Goal: Transaction & Acquisition: Download file/media

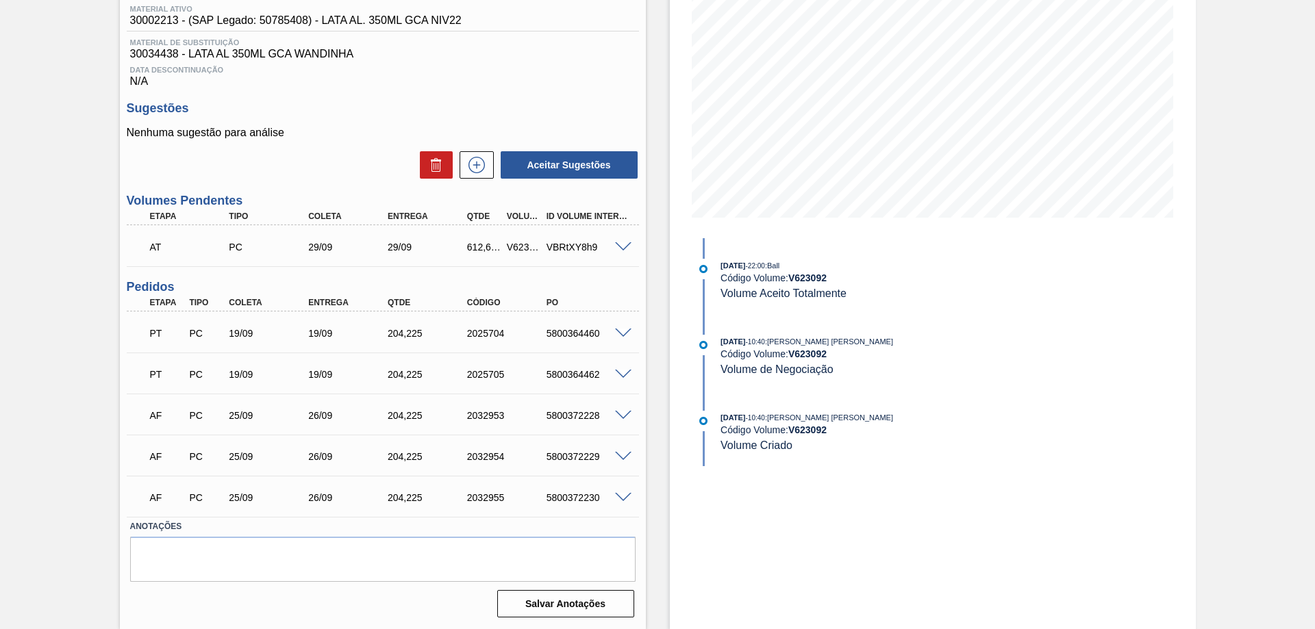
scroll to position [46, 0]
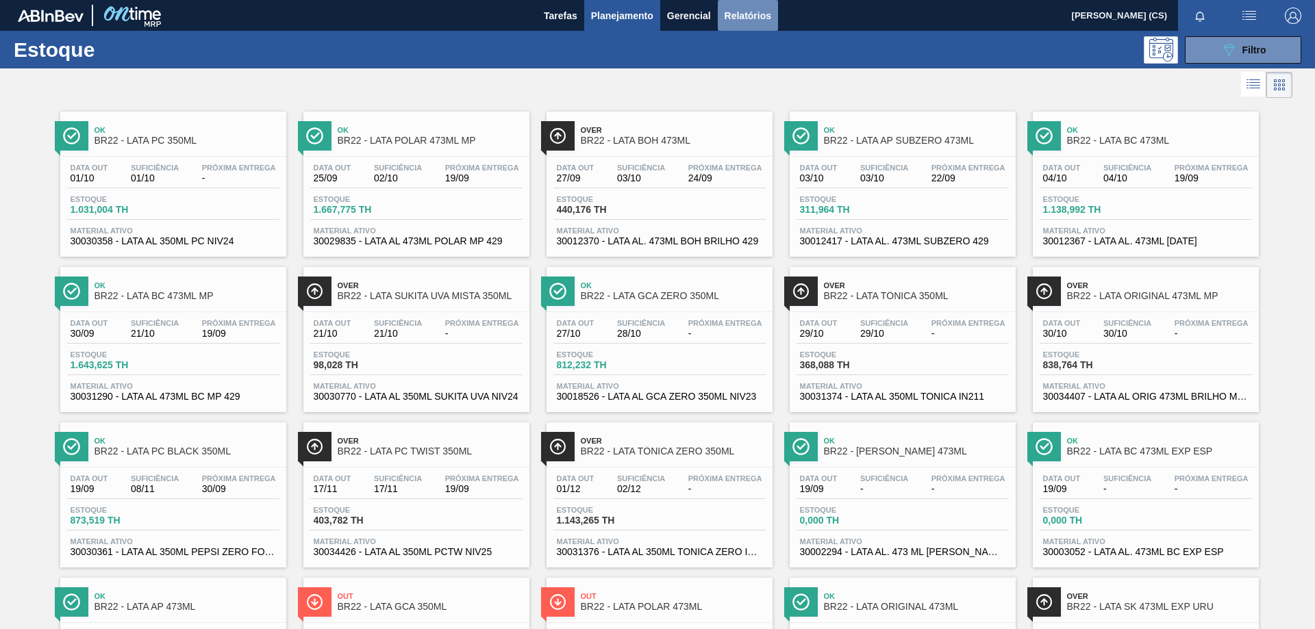
click at [727, 16] on span "Relatórios" at bounding box center [748, 16] width 47 height 16
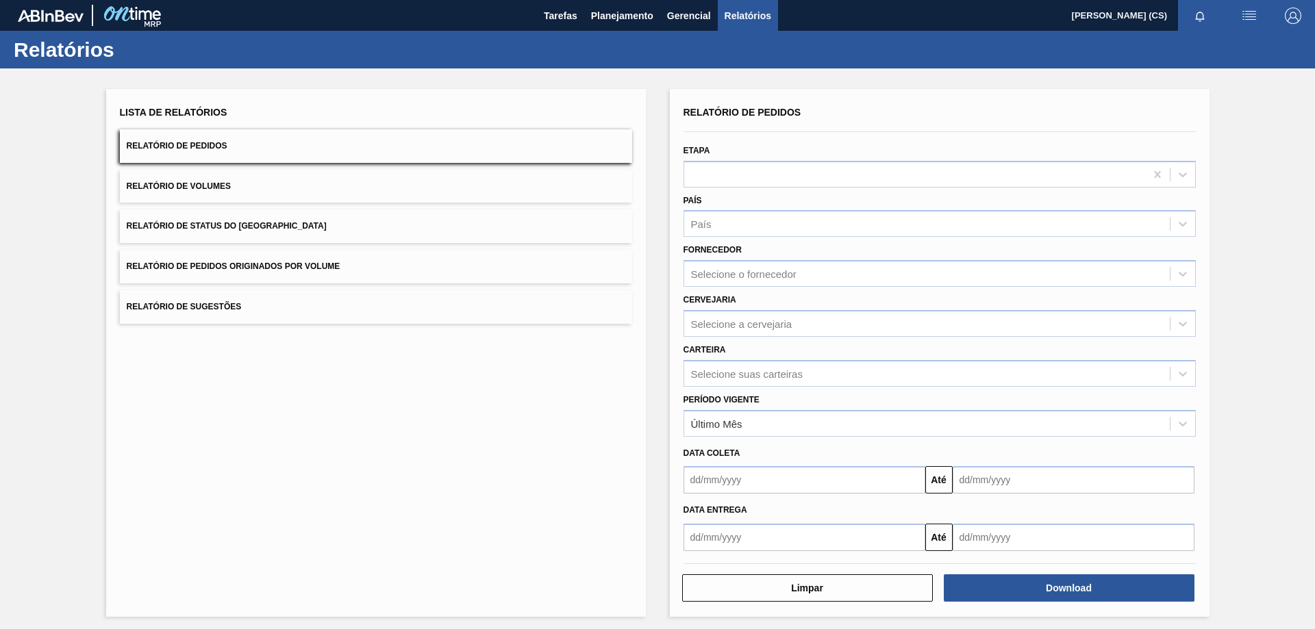
click at [727, 308] on div "Cervejaria Selecione a cervejaria" at bounding box center [939, 313] width 512 height 47
click at [734, 325] on div "Selecione a cervejaria" at bounding box center [741, 324] width 101 height 12
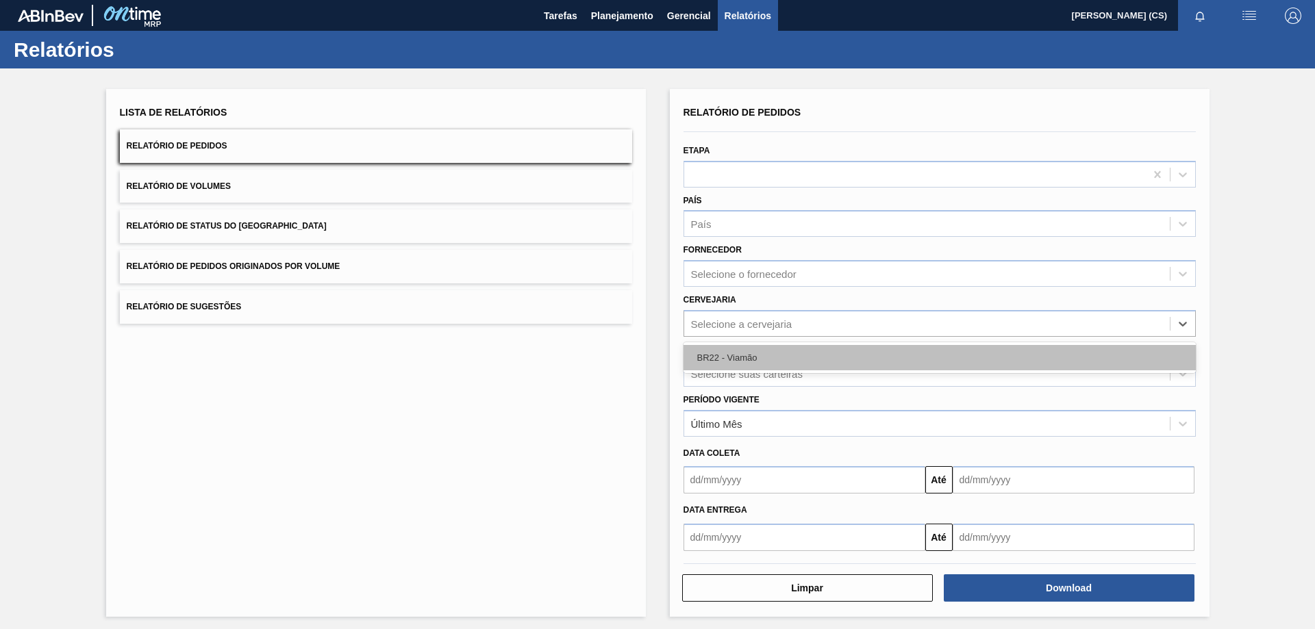
click at [725, 359] on div "BR22 - Viamão" at bounding box center [939, 357] width 512 height 25
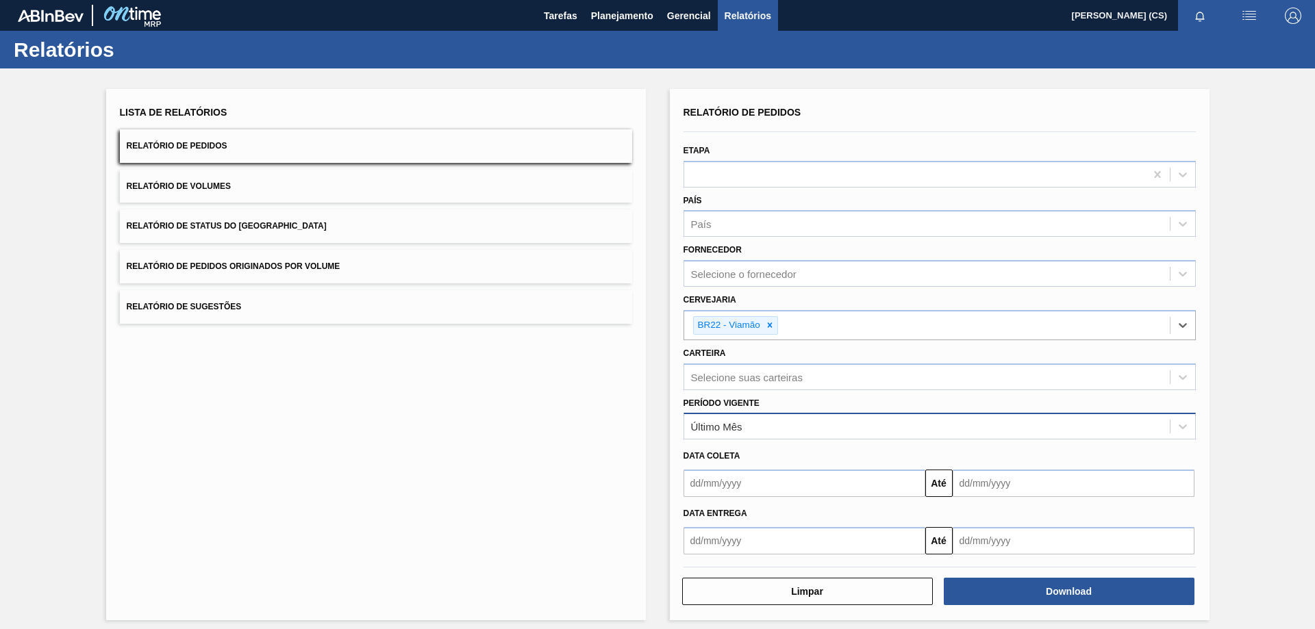
click at [726, 427] on div "Último Mês" at bounding box center [716, 427] width 51 height 12
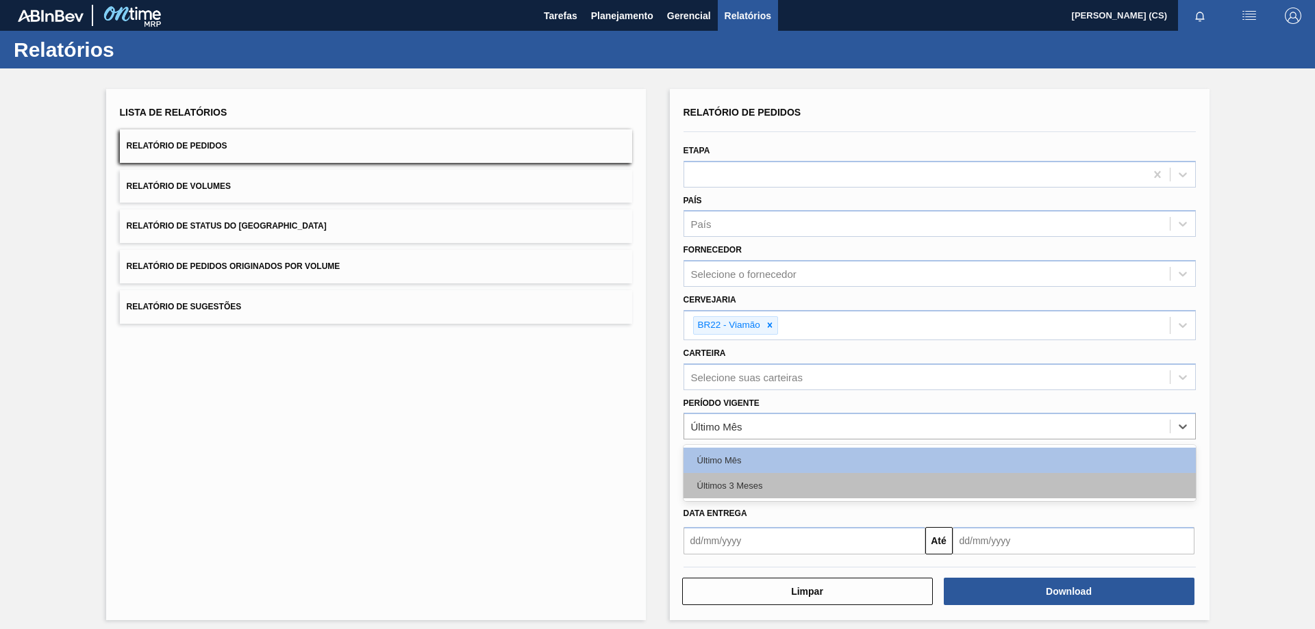
click at [737, 484] on div "Últimos 3 Meses" at bounding box center [939, 485] width 512 height 25
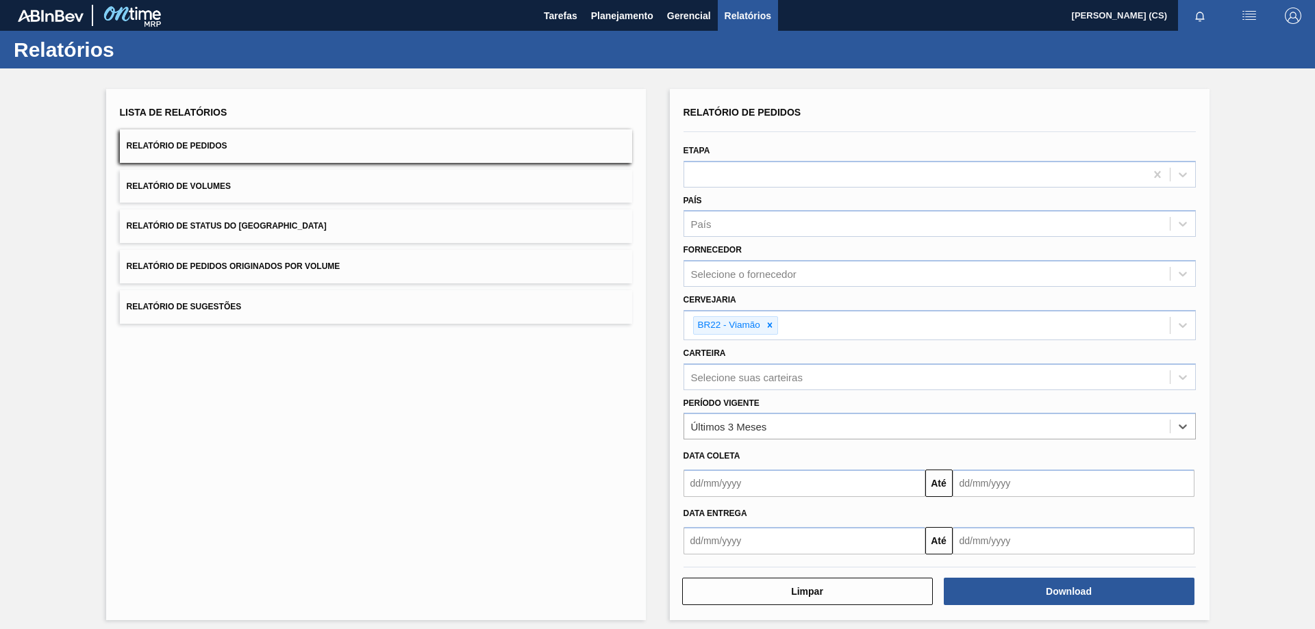
click at [736, 549] on input "text" at bounding box center [804, 540] width 242 height 27
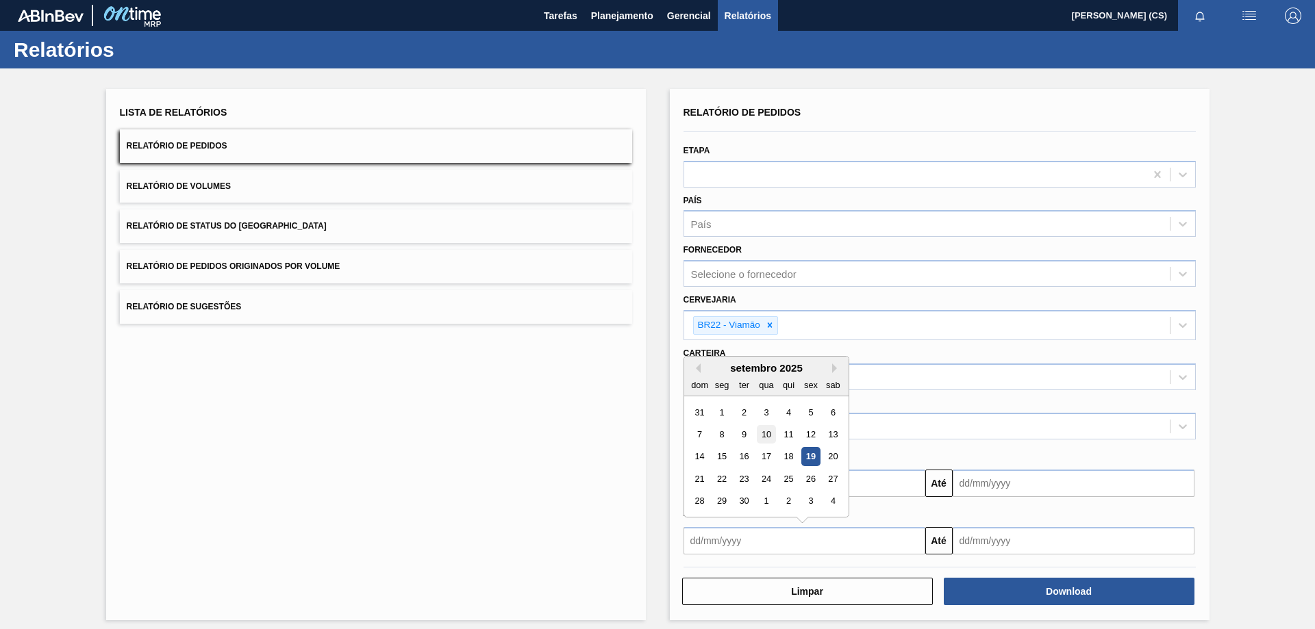
click at [761, 433] on div "10" at bounding box center [766, 434] width 18 height 18
type input "[DATE]"
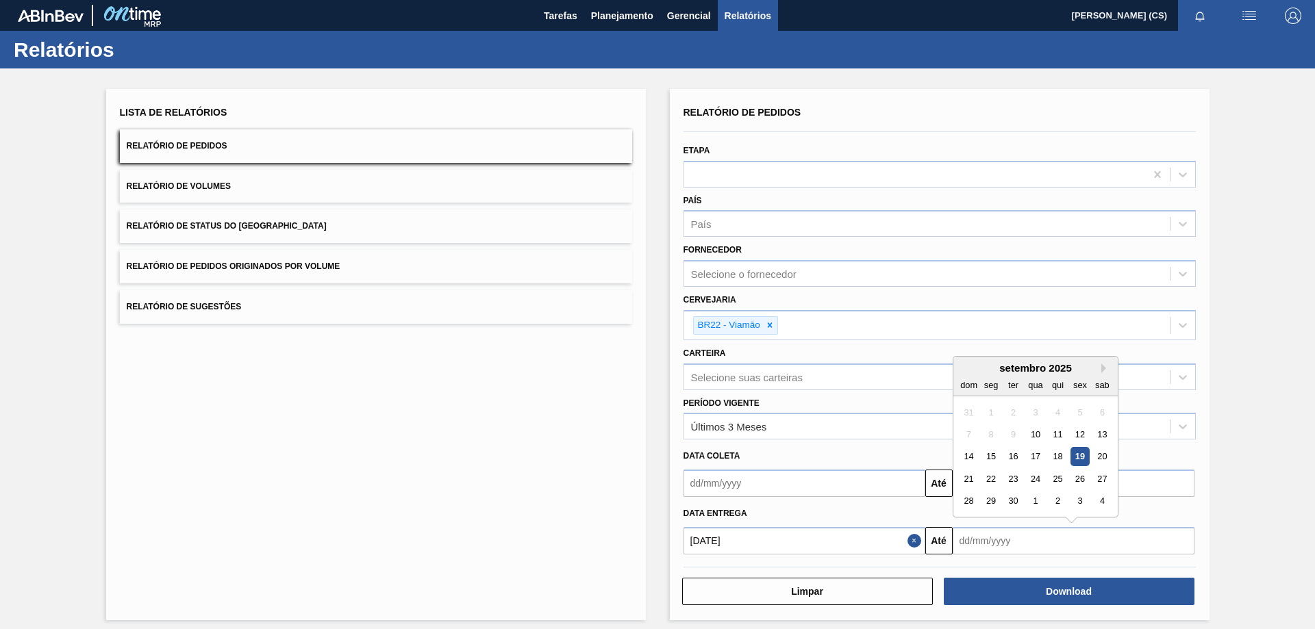
click at [1020, 539] on input "text" at bounding box center [1074, 540] width 242 height 27
click at [1104, 368] on button "Next Month" at bounding box center [1106, 369] width 10 height 10
click at [1031, 455] on div "15" at bounding box center [1035, 457] width 18 height 18
type input "[DATE]"
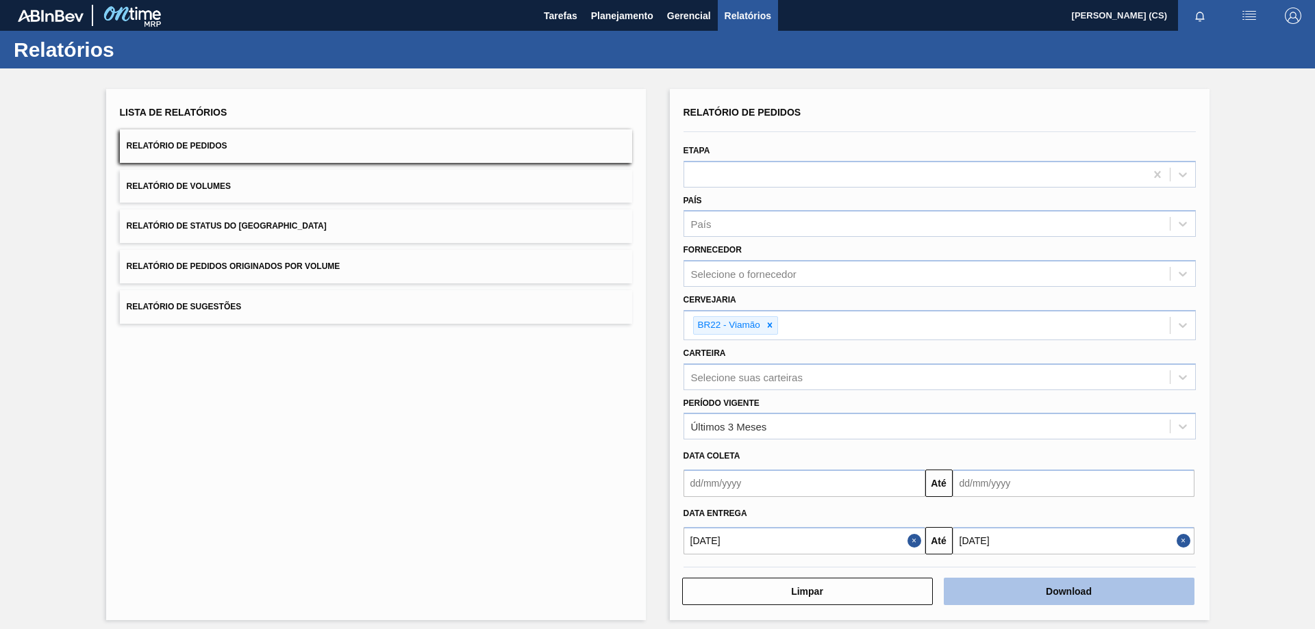
click at [1039, 599] on button "Download" at bounding box center [1069, 591] width 251 height 27
